Goal: Task Accomplishment & Management: Manage account settings

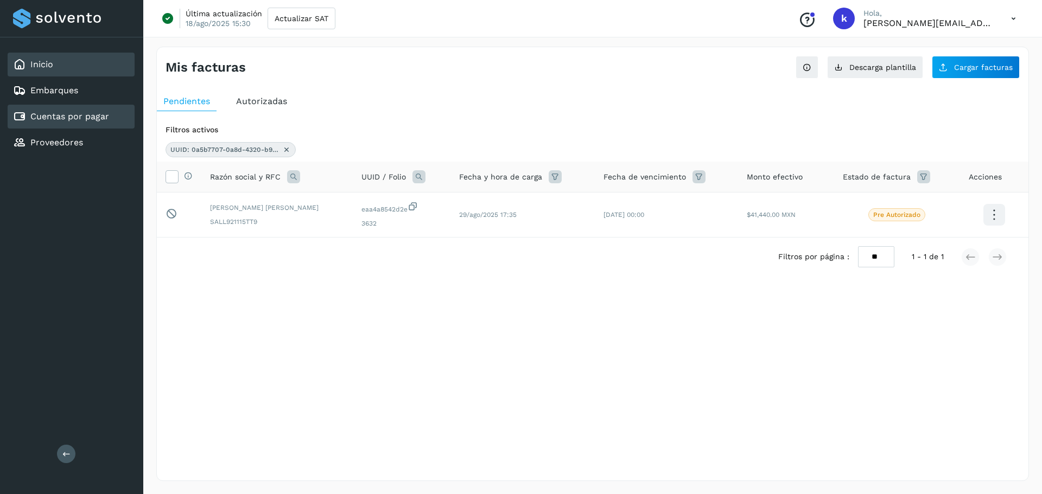
click at [55, 68] on div "Inicio" at bounding box center [71, 65] width 127 height 24
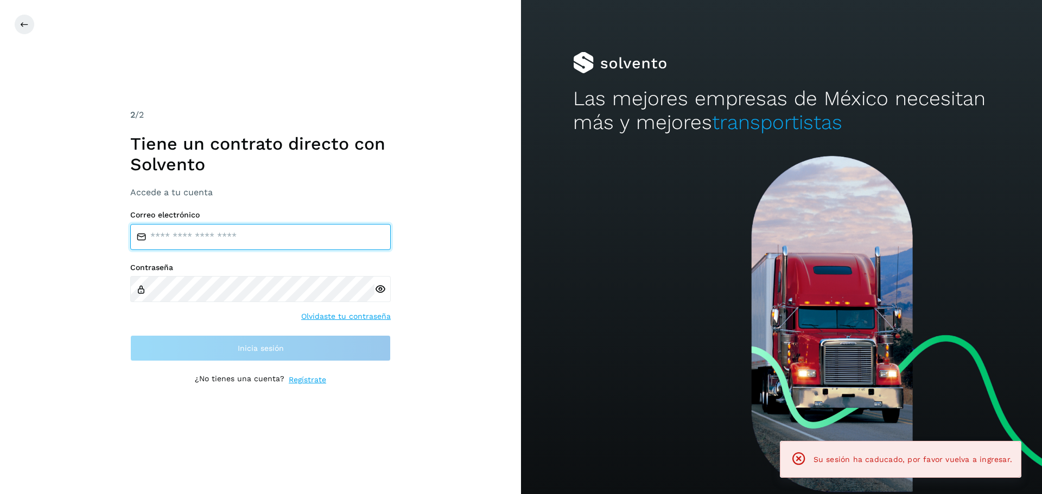
type input "**********"
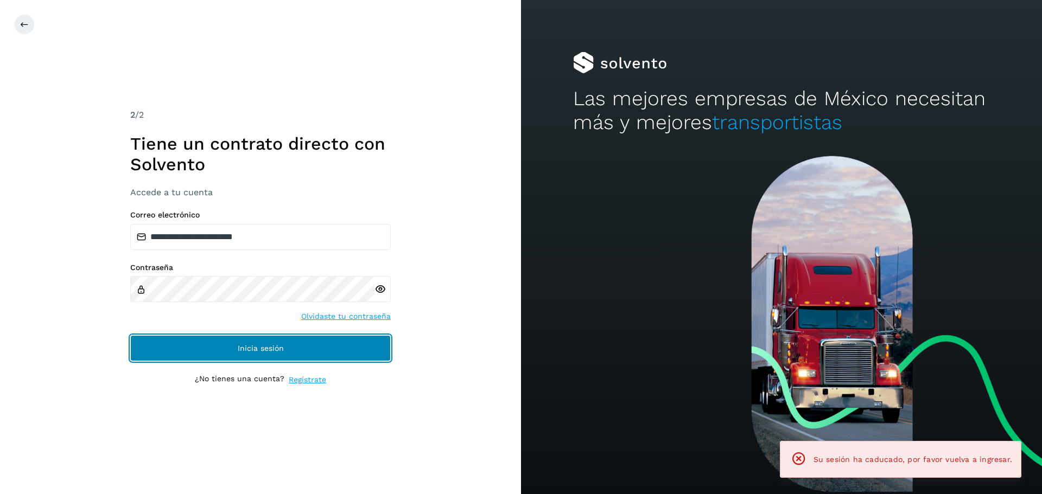
click at [306, 346] on button "Inicia sesión" at bounding box center [260, 348] width 261 height 26
